Goal: Find specific page/section: Locate a particular part of the current website

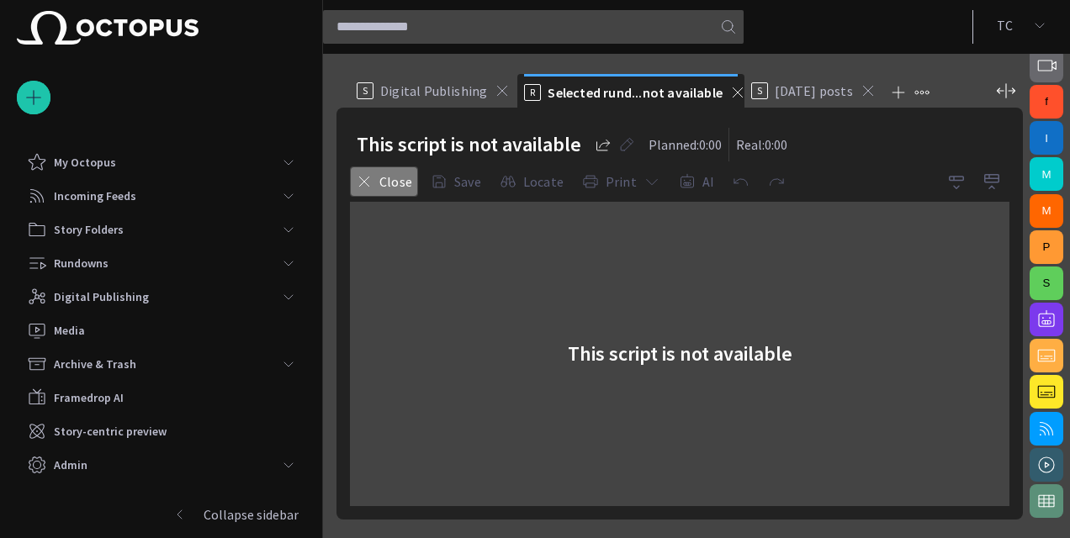
click at [389, 173] on button "Close" at bounding box center [384, 182] width 68 height 30
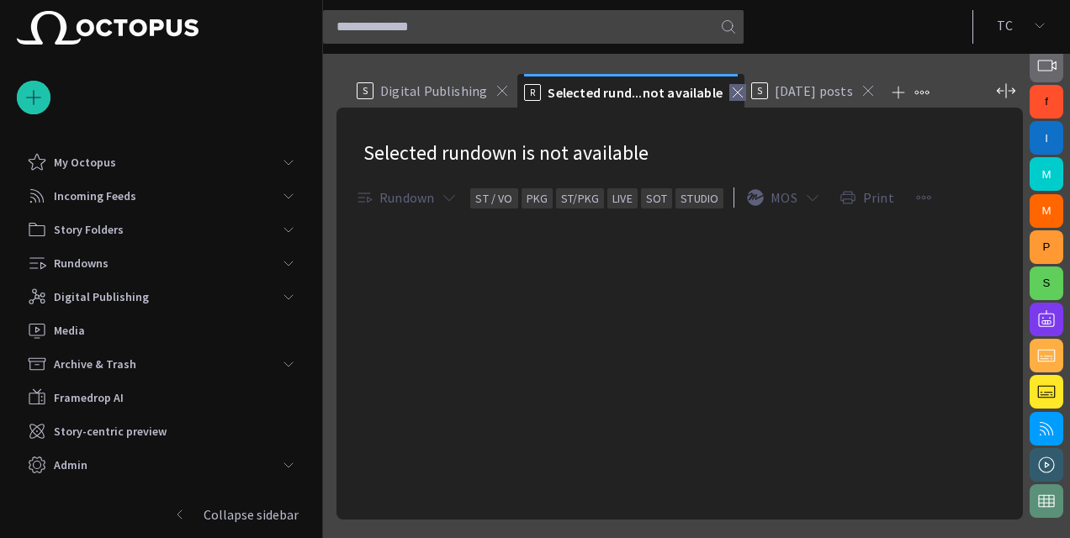
click at [729, 92] on span at bounding box center [737, 92] width 17 height 17
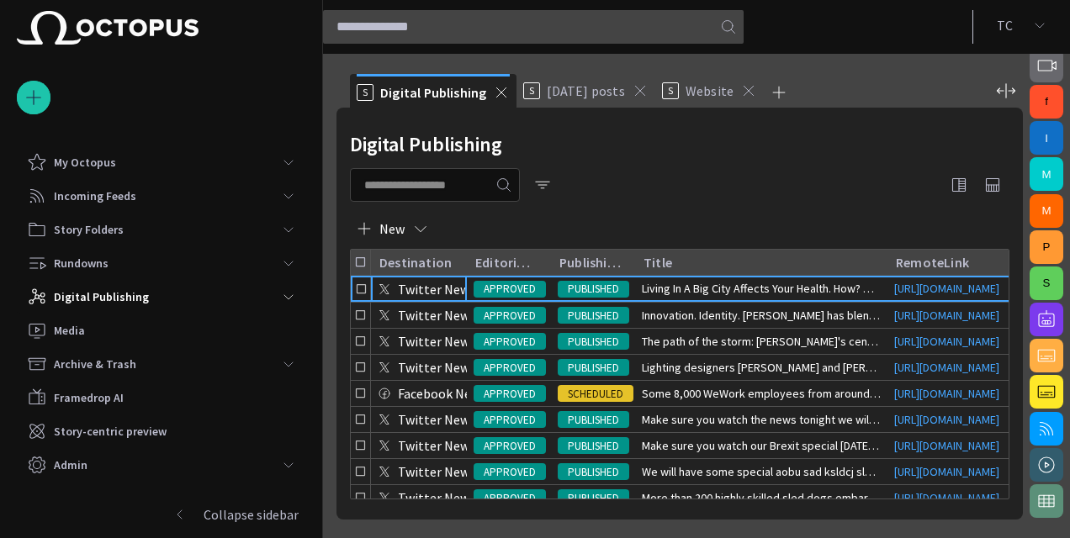
click at [710, 99] on div "S Website" at bounding box center [709, 91] width 95 height 34
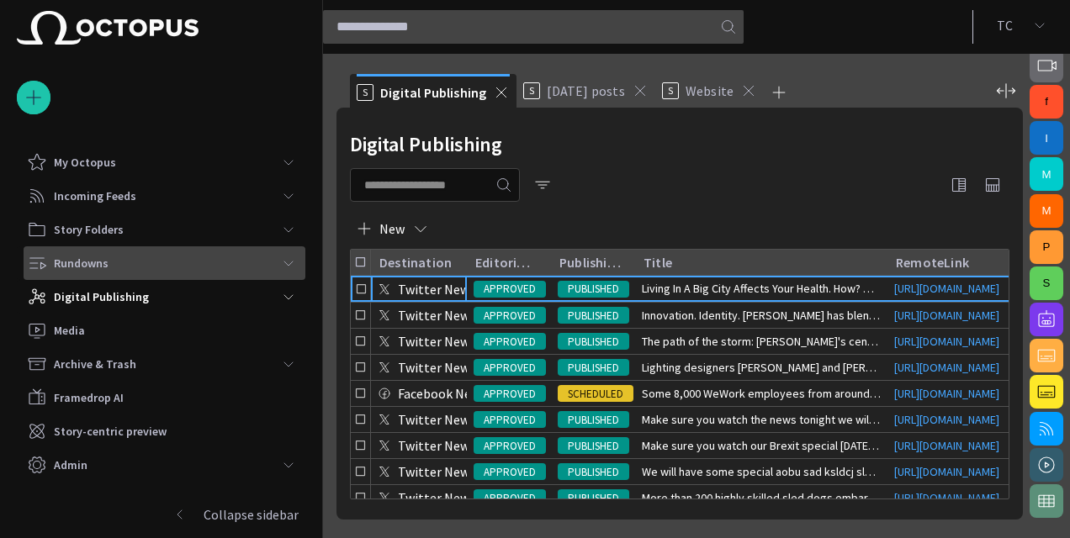
click at [207, 257] on div "Rundowns" at bounding box center [149, 263] width 245 height 27
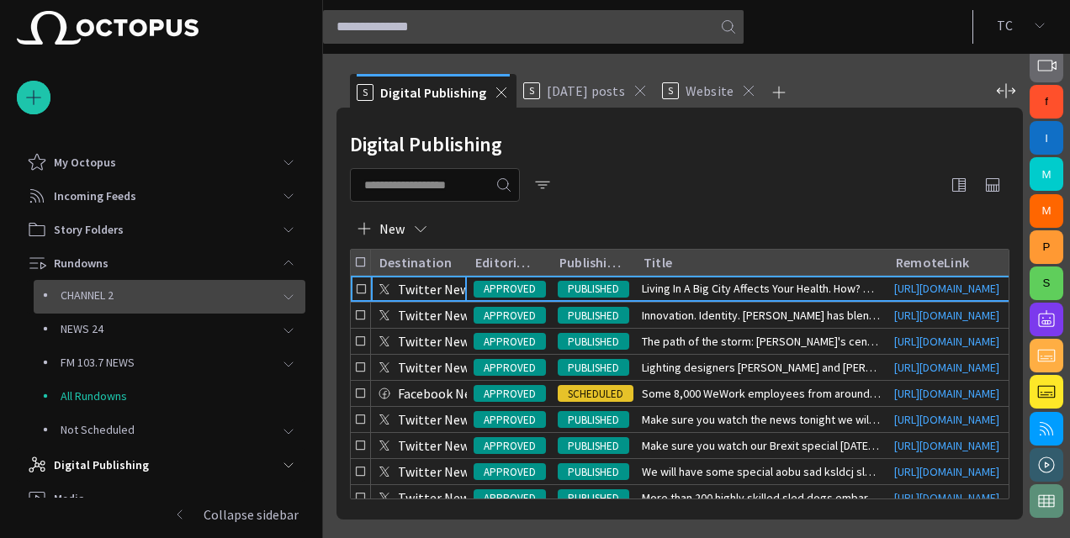
click at [242, 304] on div "CHANNEL 2" at bounding box center [154, 296] width 235 height 24
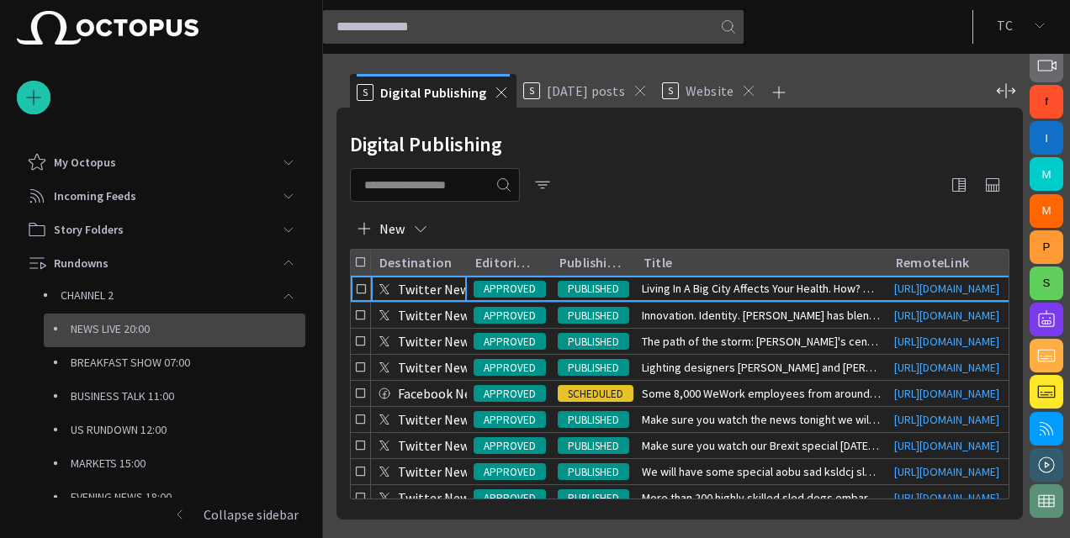
click at [203, 328] on p "NEWS LIVE 20:00" at bounding box center [188, 329] width 235 height 17
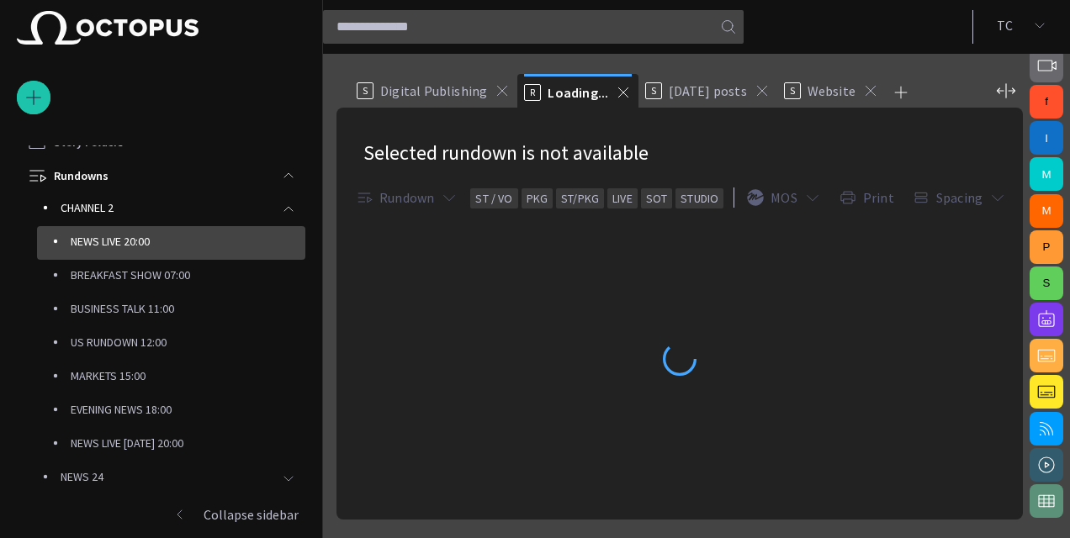
scroll to position [101, 0]
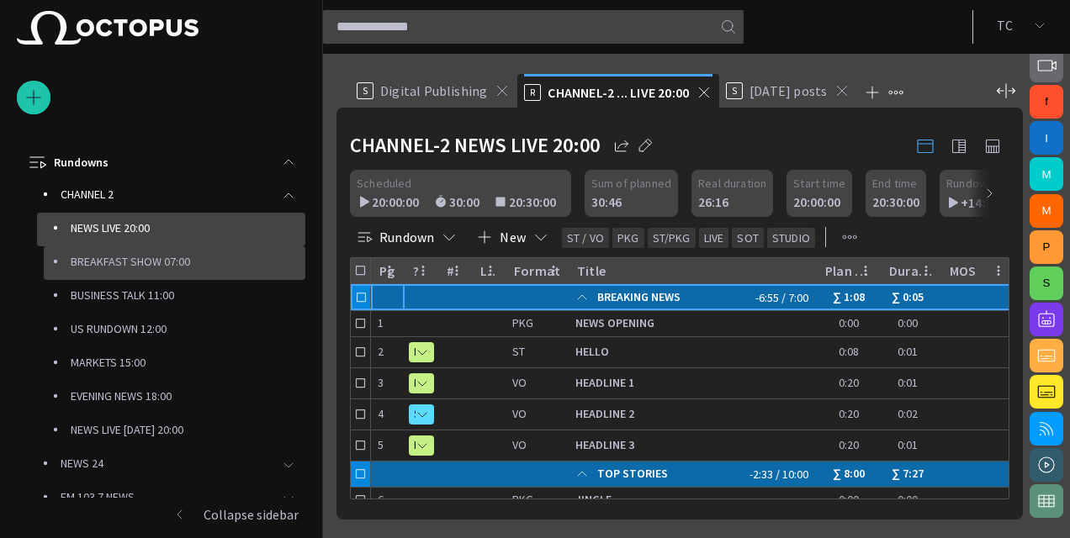
click at [124, 256] on p "BREAKFAST SHOW 07:00" at bounding box center [188, 261] width 235 height 17
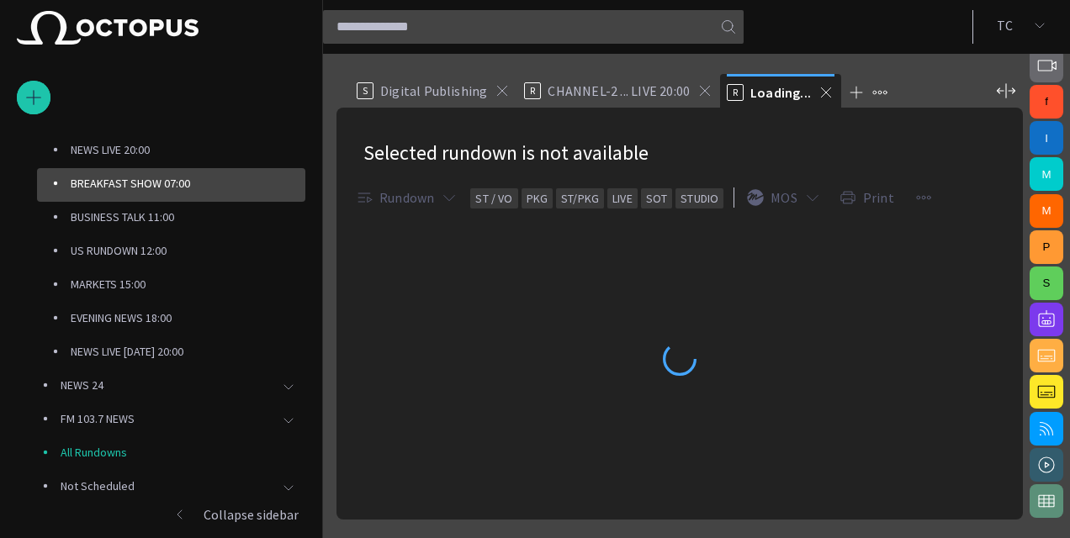
scroll to position [202, 0]
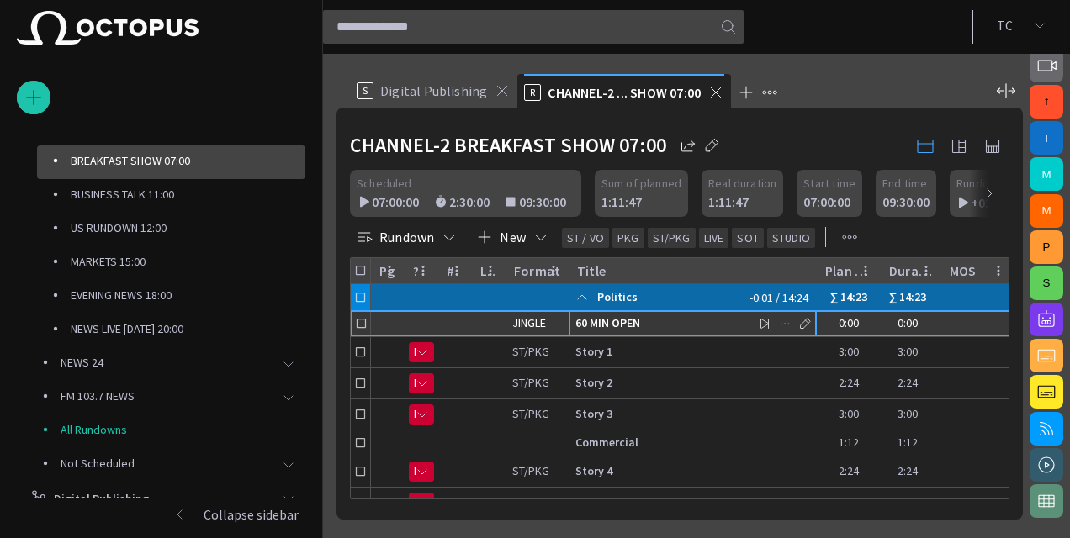
click at [655, 328] on span "60 MIN OPEN" at bounding box center [692, 324] width 235 height 16
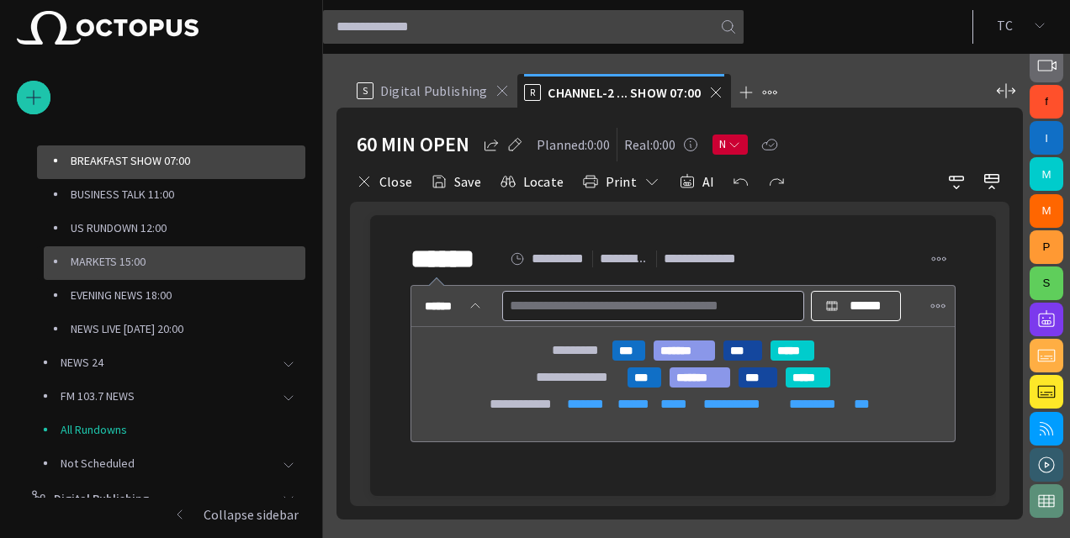
click at [137, 247] on div "MARKETS 15:00" at bounding box center [175, 264] width 262 height 34
click at [140, 256] on p "MARKETS 15:00" at bounding box center [188, 261] width 235 height 17
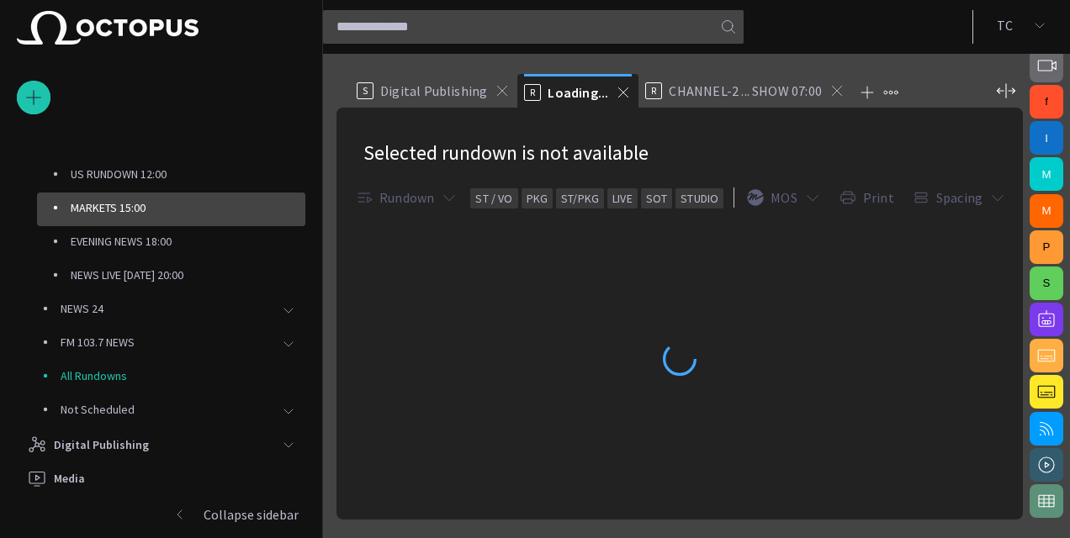
scroll to position [303, 0]
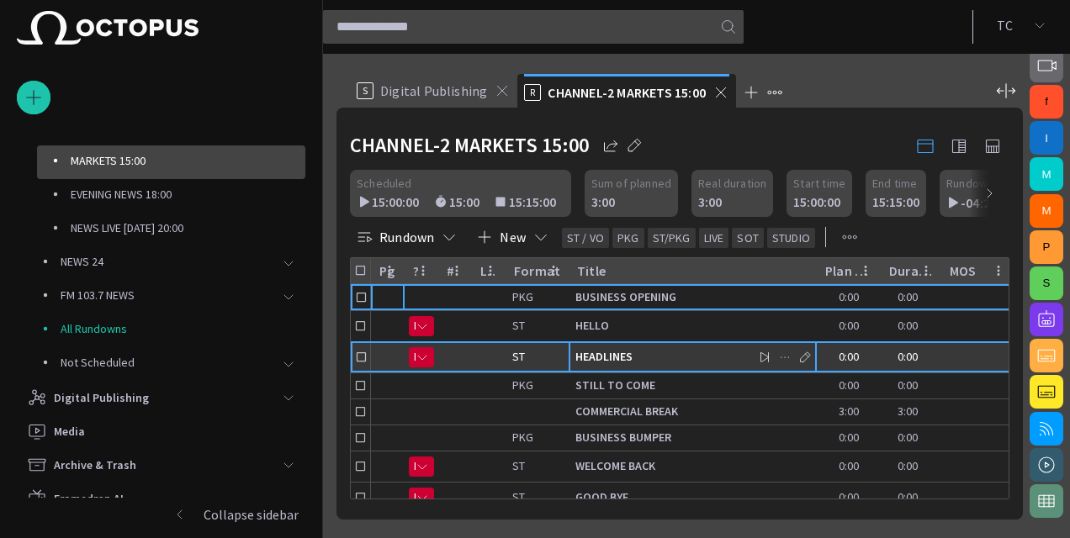
click at [629, 359] on span "HEADLINES" at bounding box center [692, 357] width 235 height 16
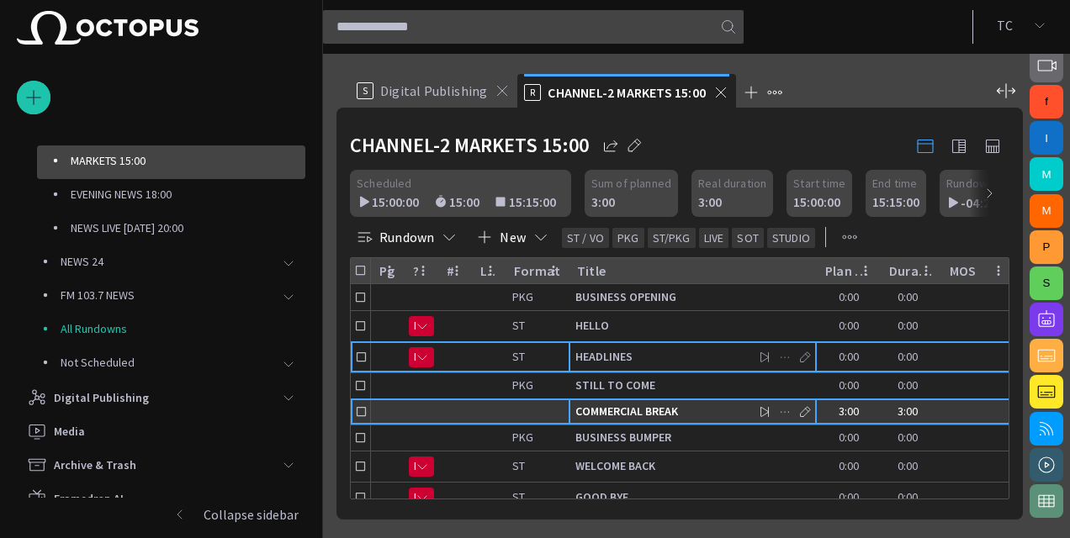
click at [636, 407] on span "COMMERCIAL BREAK" at bounding box center [692, 412] width 235 height 16
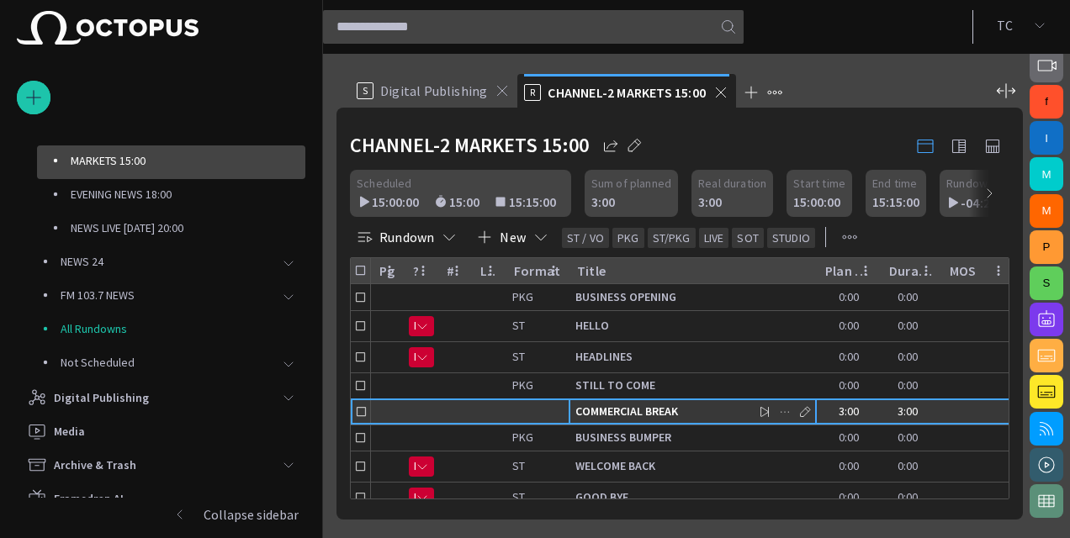
click at [636, 407] on span "COMMERCIAL BREAK" at bounding box center [692, 412] width 235 height 16
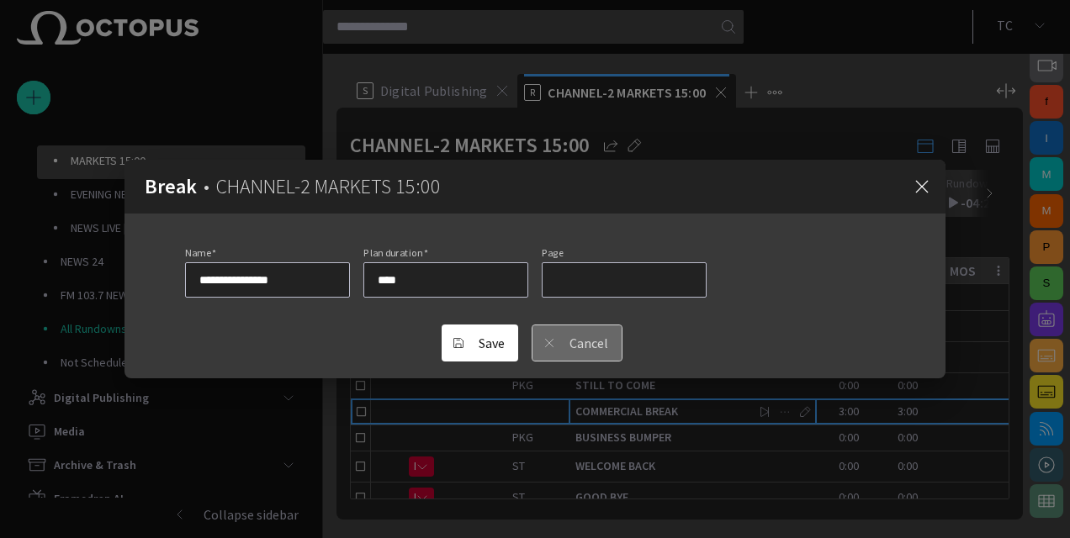
click at [591, 350] on button "Cancel" at bounding box center [577, 343] width 91 height 37
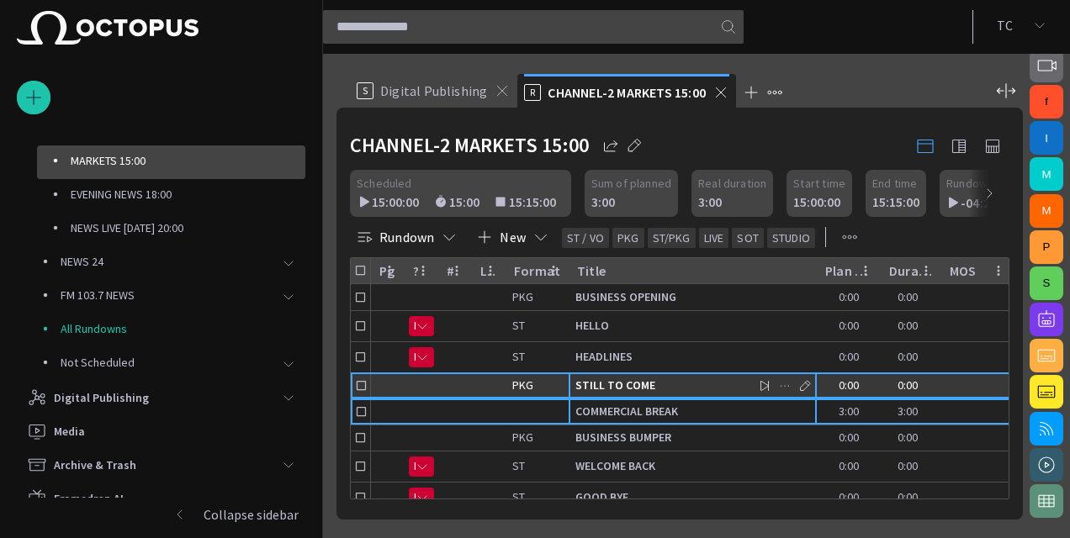
click at [605, 395] on div "STILL TO COME" at bounding box center [692, 386] width 235 height 25
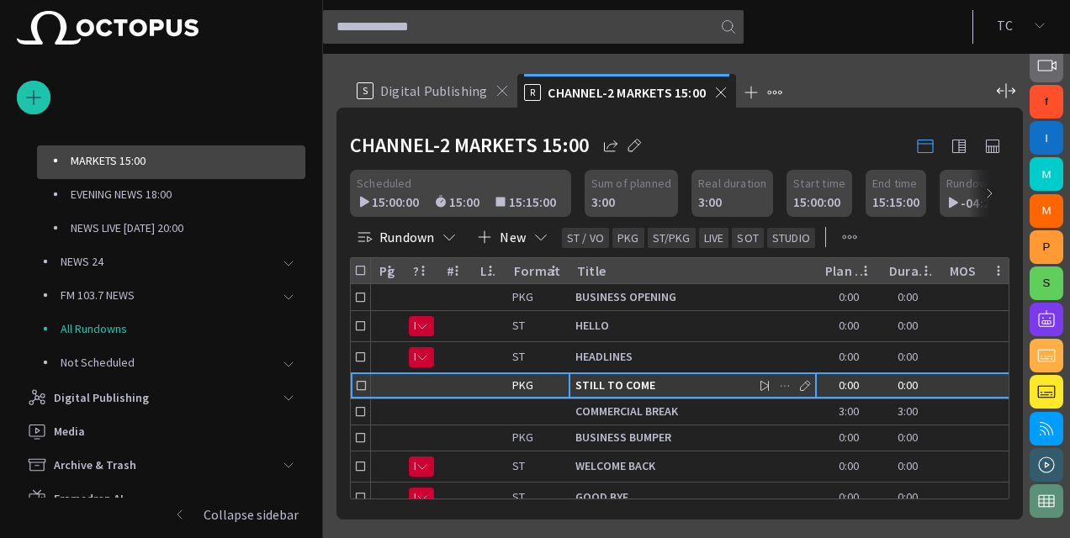
click at [605, 395] on div "STILL TO COME" at bounding box center [692, 386] width 235 height 25
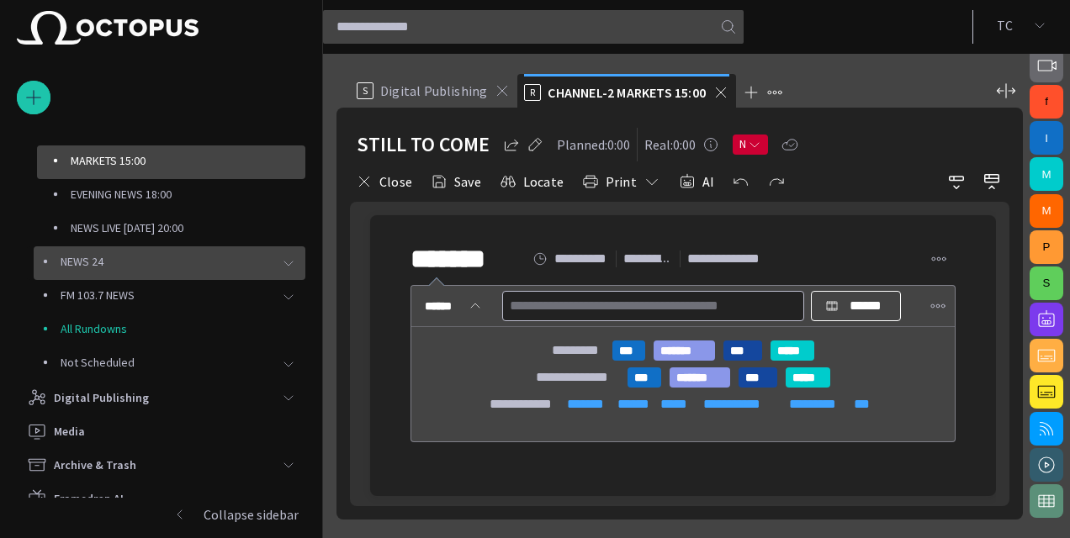
click at [289, 273] on div "main menu" at bounding box center [289, 264] width 34 height 34
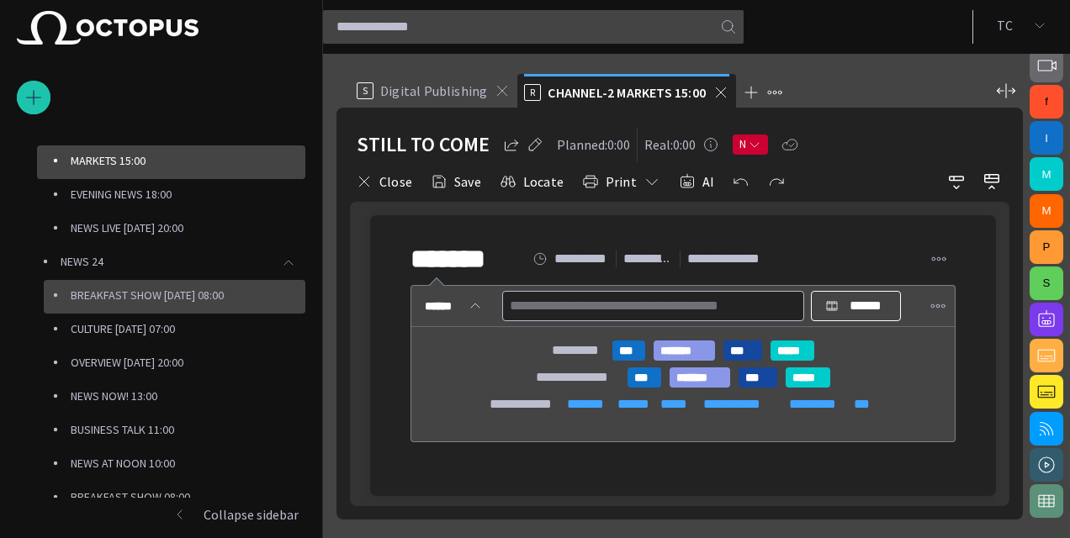
click at [201, 307] on div "BREAKFAST SHOW [DATE] 08:00" at bounding box center [175, 297] width 262 height 34
click at [160, 301] on p "BREAKFAST SHOW [DATE] 08:00" at bounding box center [188, 295] width 235 height 17
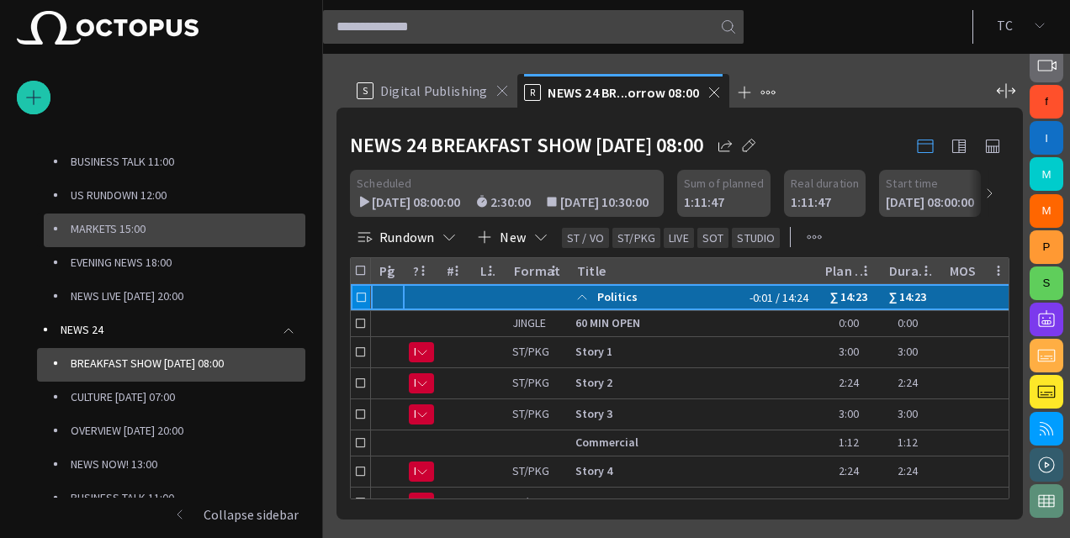
scroll to position [234, 0]
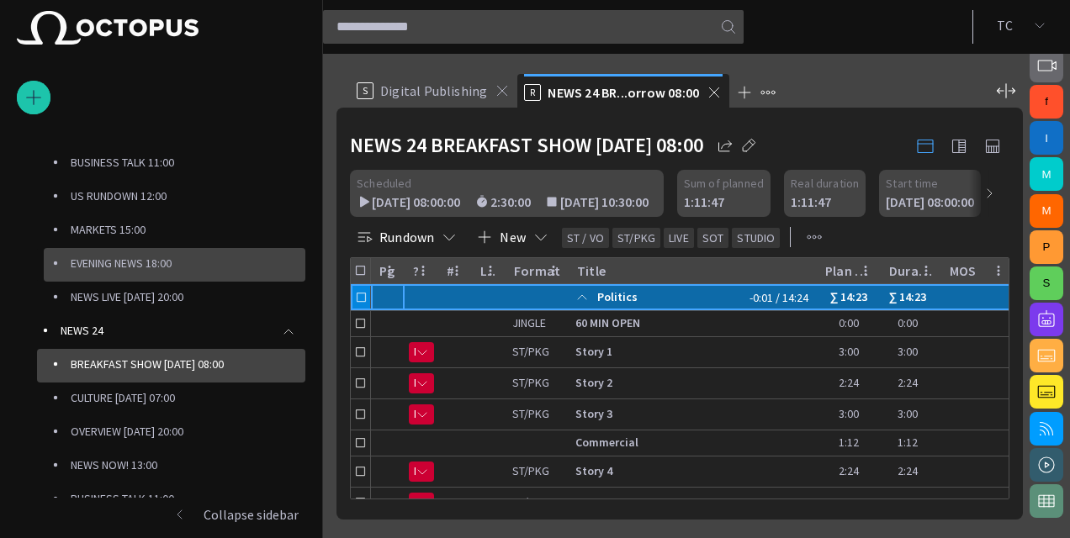
click at [133, 268] on p "EVENING NEWS 18:00" at bounding box center [188, 263] width 235 height 17
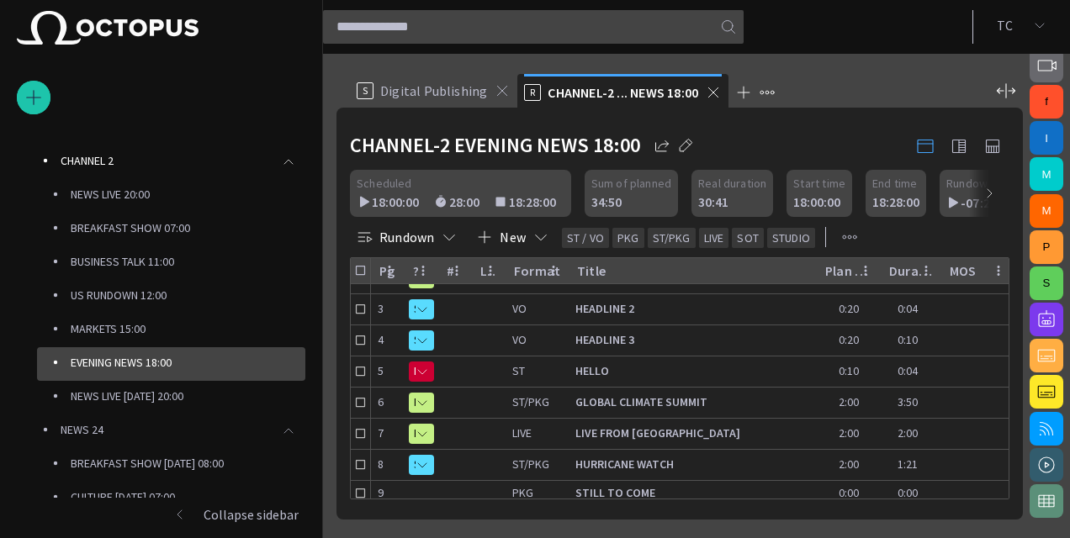
scroll to position [63, 0]
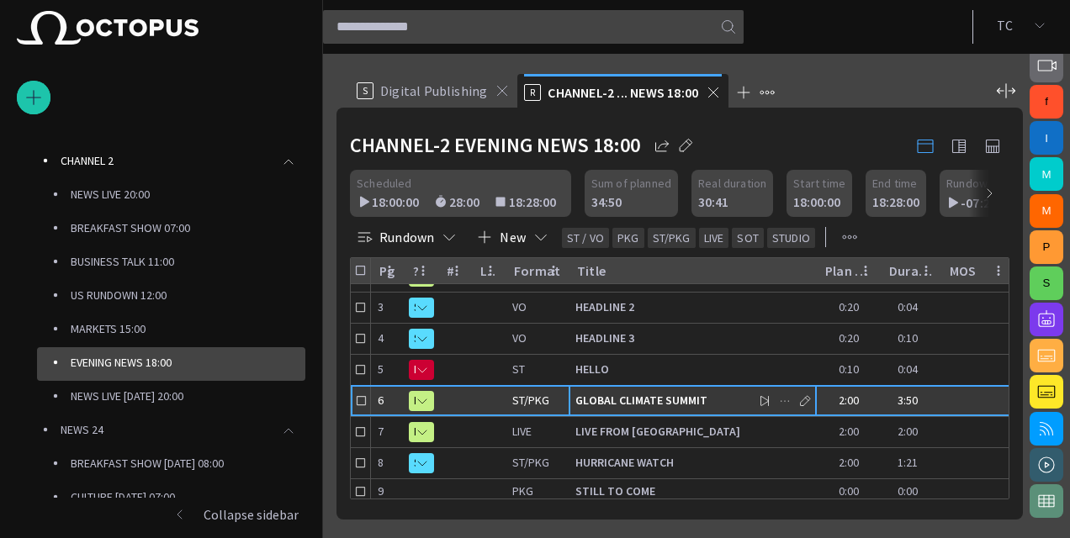
click at [634, 390] on div "GLOBAL CLIMATE SUMMIT" at bounding box center [692, 401] width 235 height 30
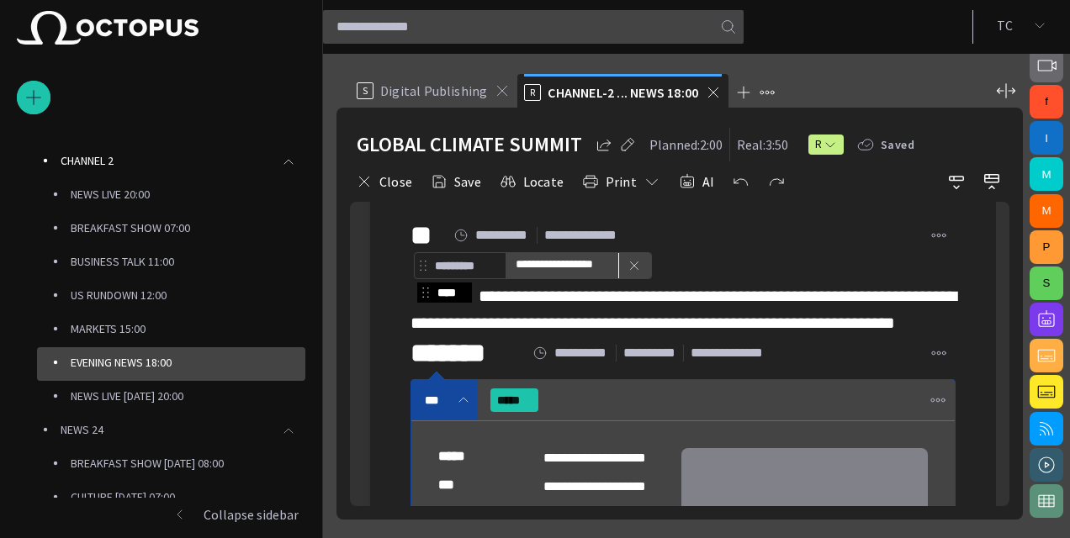
scroll to position [23, 0]
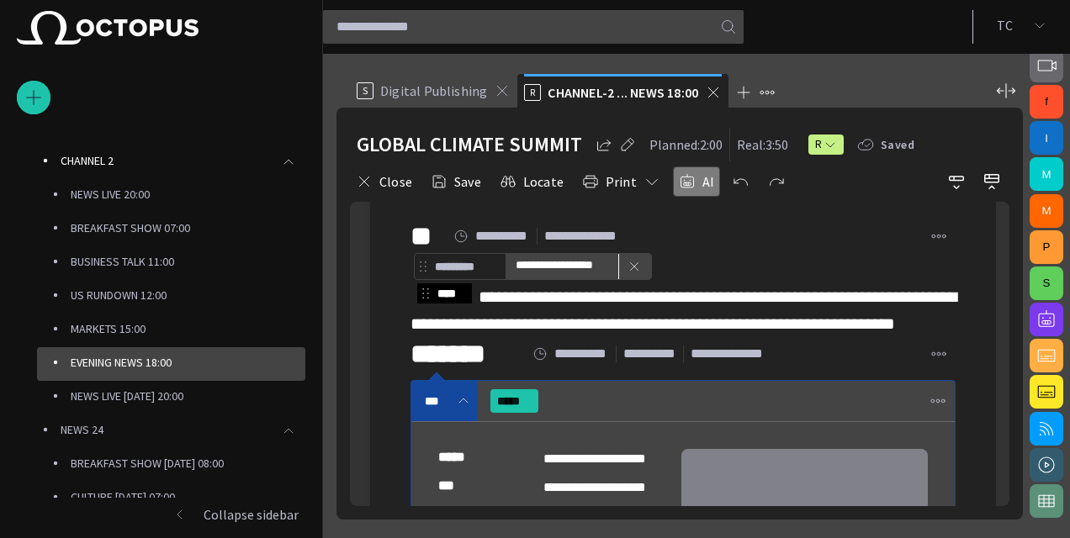
click at [688, 178] on button "AI" at bounding box center [696, 182] width 47 height 30
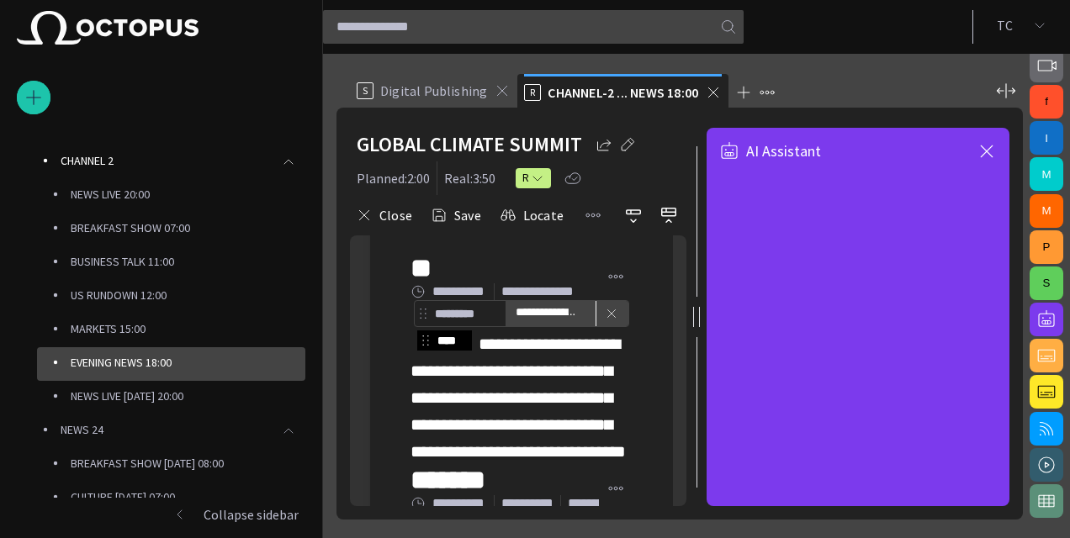
drag, startPoint x: 815, startPoint y: 316, endPoint x: 920, endPoint y: 326, distance: 105.6
click at [920, 326] on div "**********" at bounding box center [680, 317] width 660 height 379
drag, startPoint x: 701, startPoint y: 315, endPoint x: 742, endPoint y: 315, distance: 41.2
click at [742, 315] on div "**********" at bounding box center [680, 317] width 660 height 379
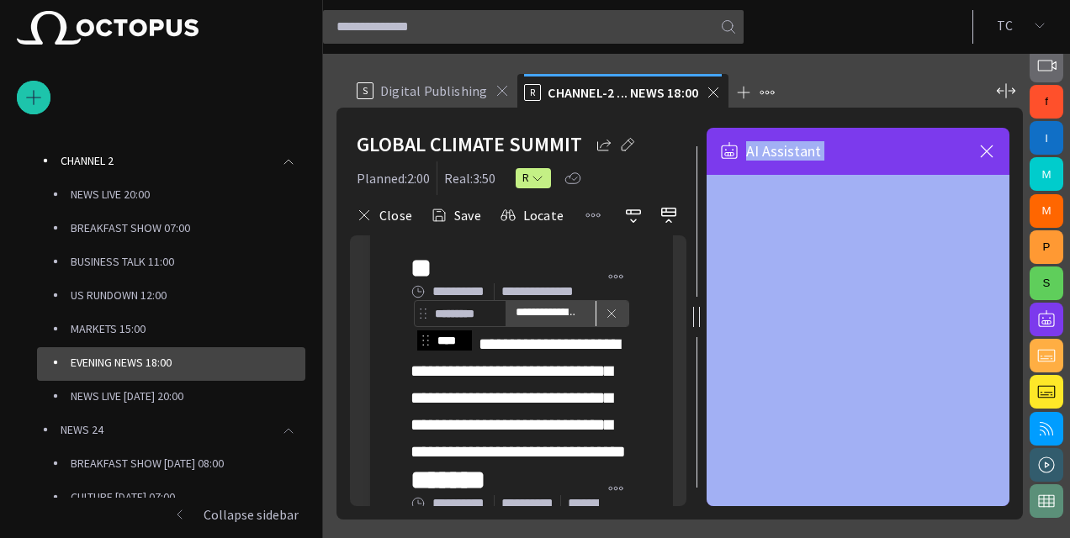
drag, startPoint x: 742, startPoint y: 315, endPoint x: 911, endPoint y: 174, distance: 219.9
click at [911, 174] on div "AI Assistant" at bounding box center [858, 151] width 303 height 47
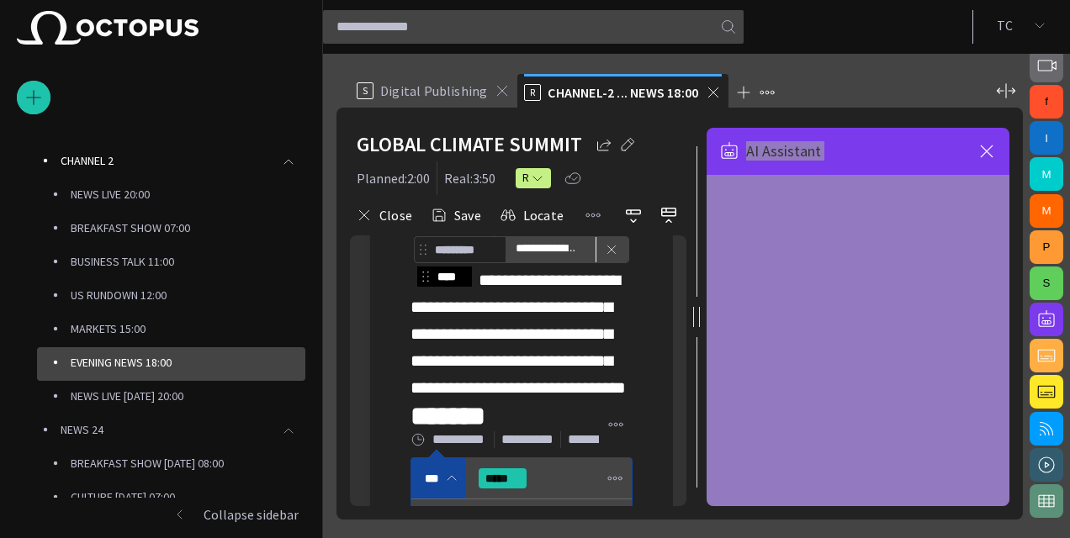
scroll to position [78, 0]
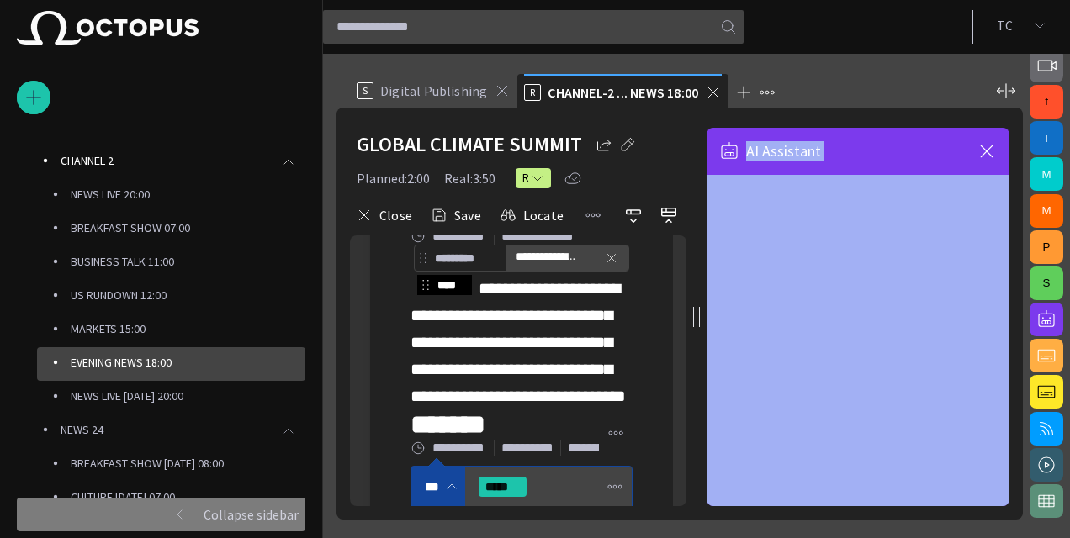
click at [175, 509] on span "button" at bounding box center [179, 514] width 13 height 13
